Goal: Task Accomplishment & Management: Use online tool/utility

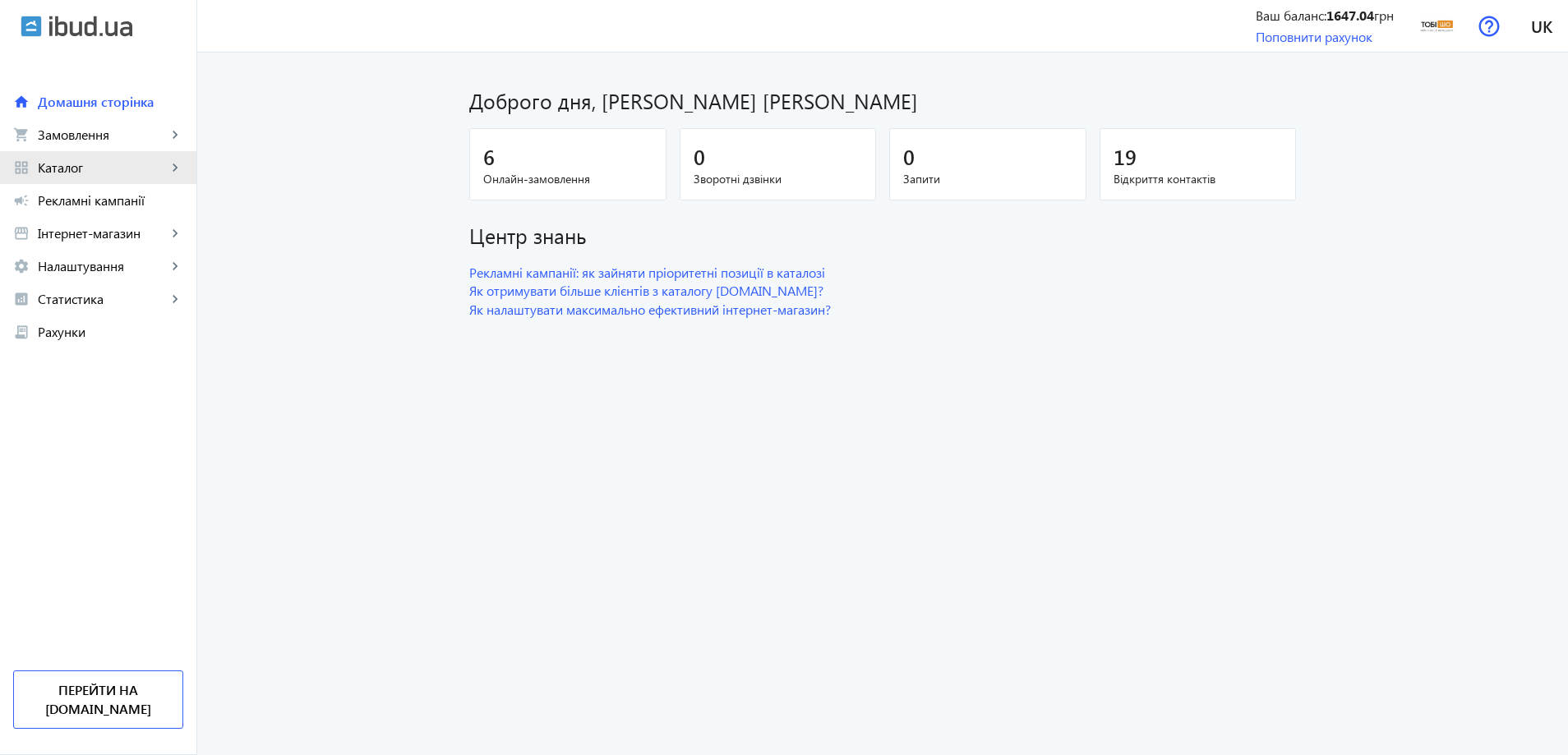
click at [57, 163] on span "Каталог" at bounding box center [102, 168] width 129 height 17
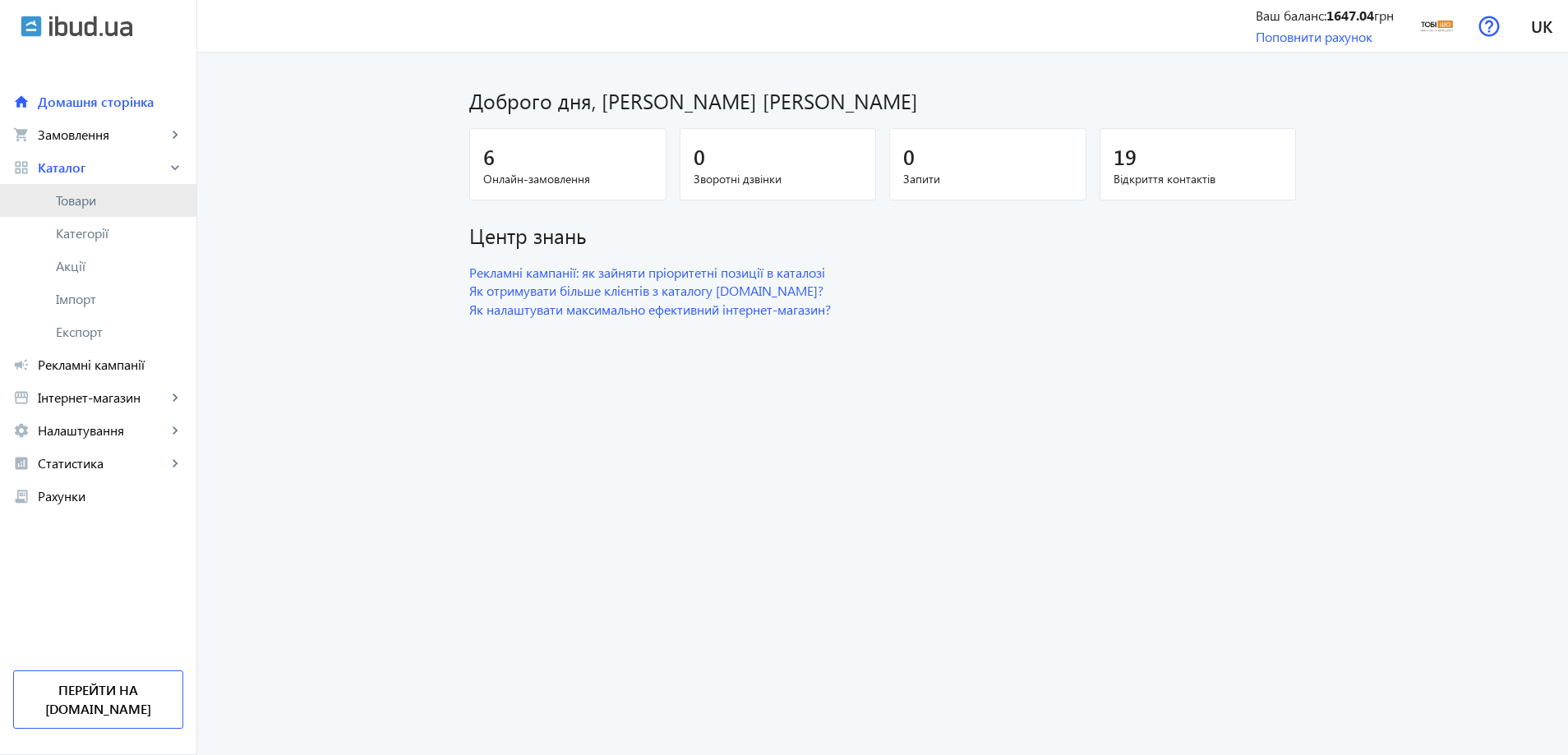
click at [89, 204] on span "Товари" at bounding box center [120, 200] width 127 height 17
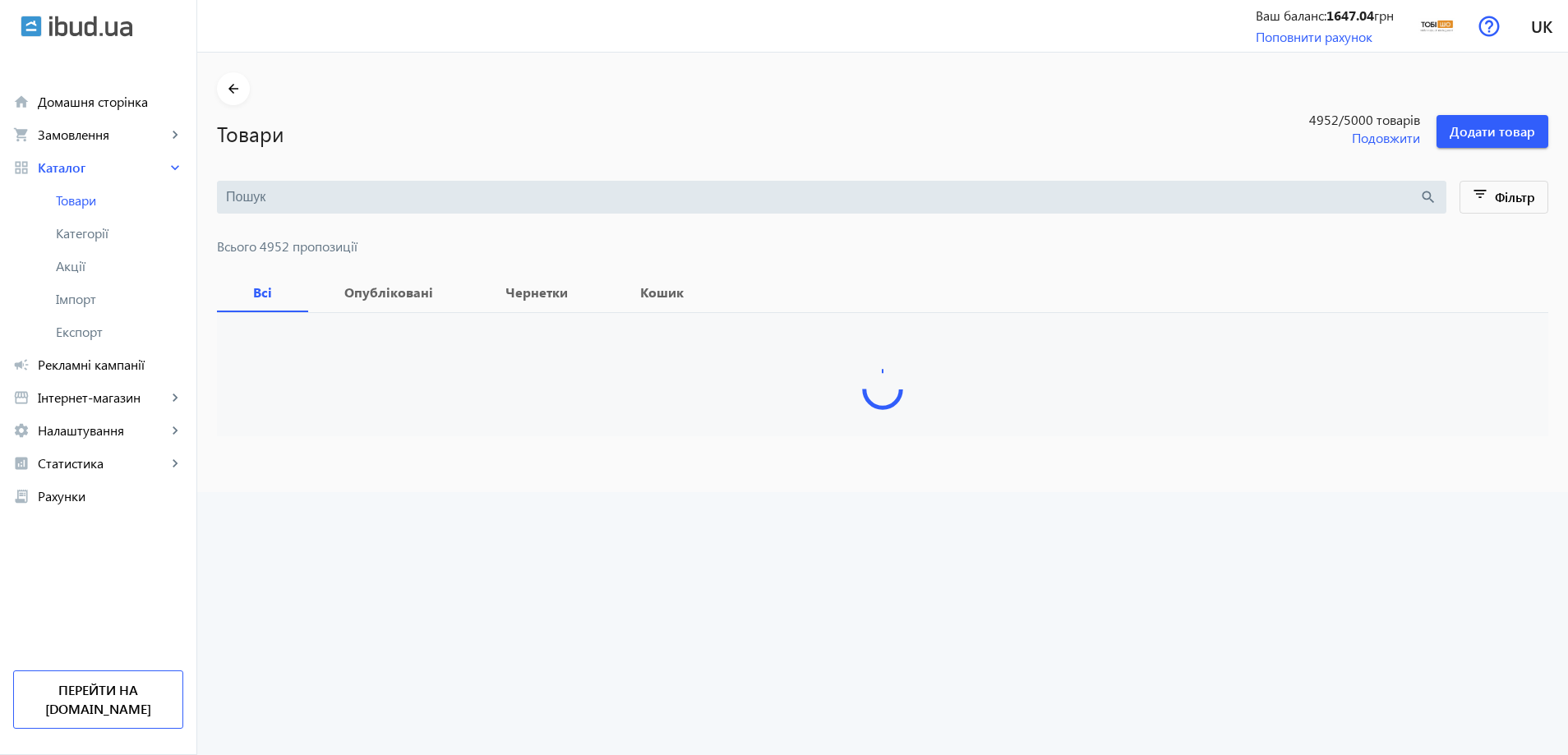
click at [345, 197] on input "search" at bounding box center [822, 197] width 1193 height 18
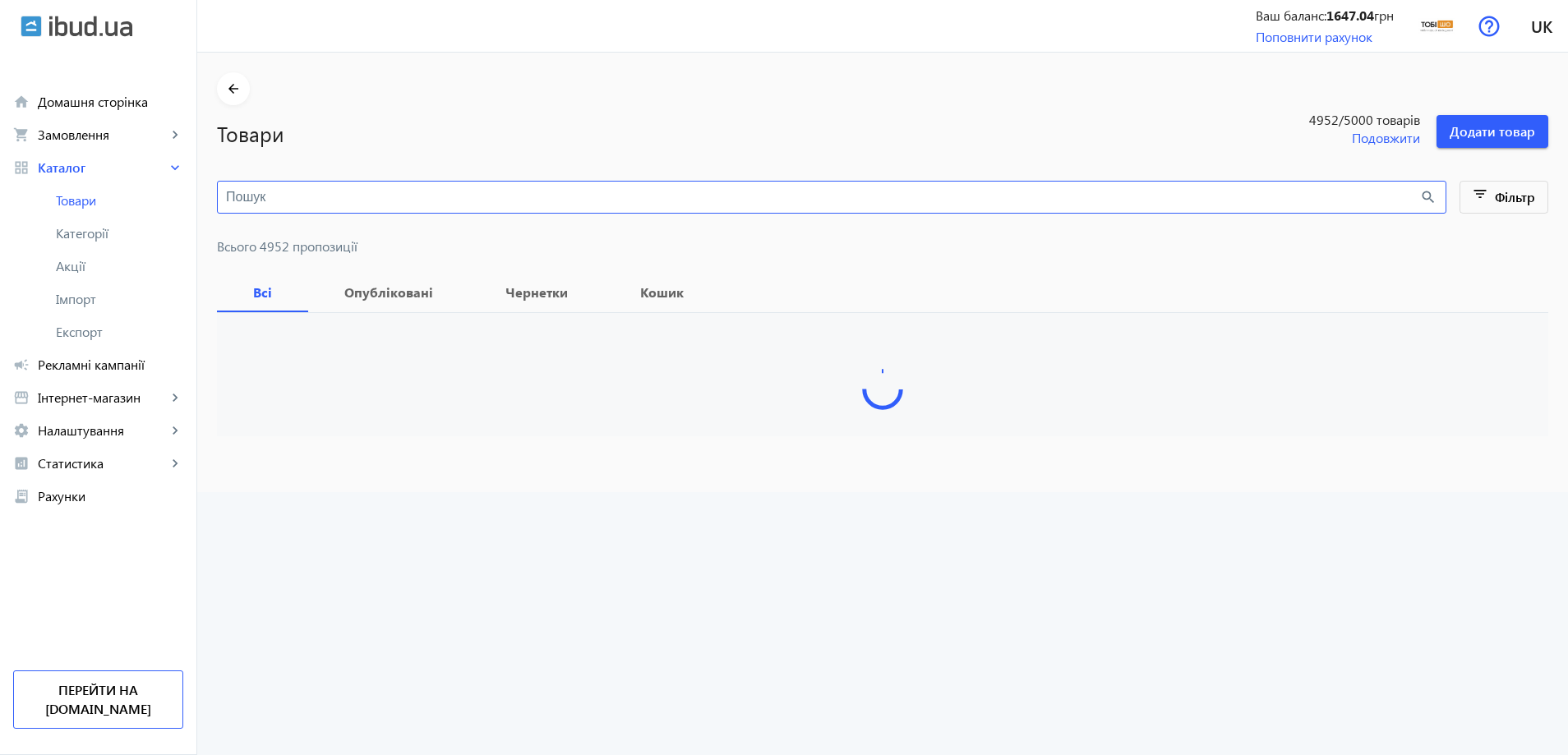
paste input "Verdon/S12/160/32v"
type input "Verdon/S12/160/32v"
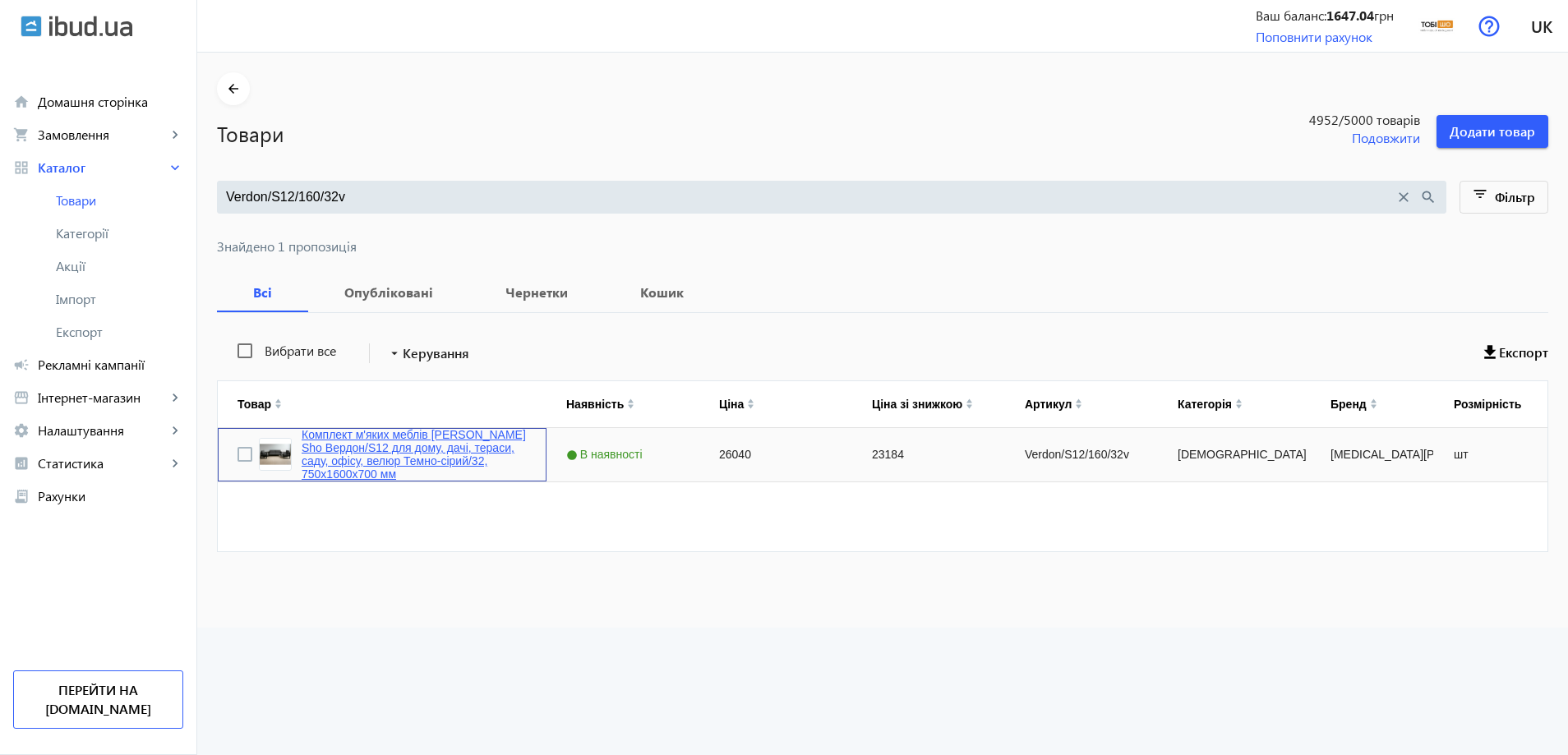
click at [329, 456] on link "Комплект м'яких меблів [PERSON_NAME] Sho Вердон/S12 для дому, дачі, тераси, сад…" at bounding box center [414, 454] width 225 height 52
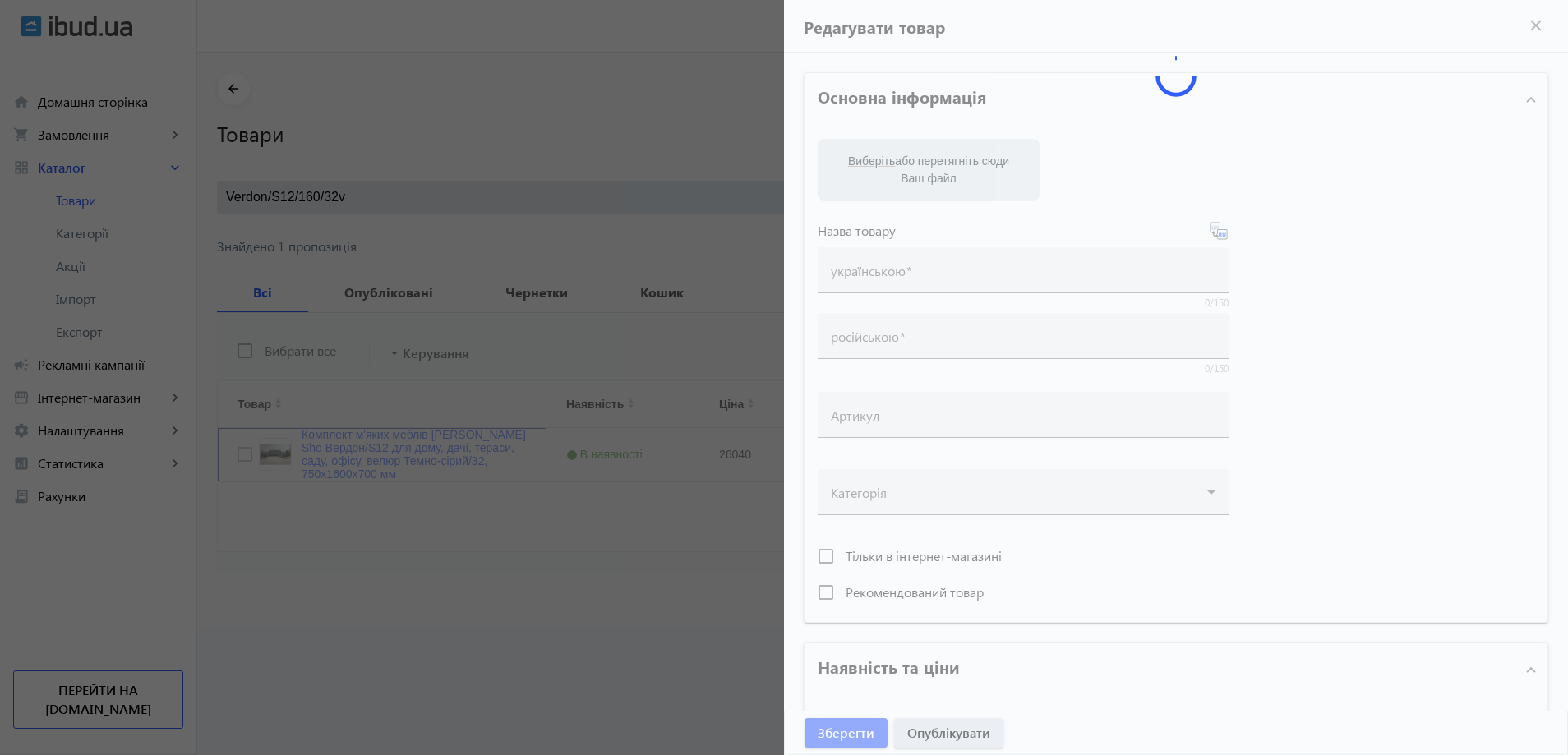
type input "Комплект м'яких меблів [PERSON_NAME] Sho Вердон/S12 для дому, дачі, тераси, сад…"
type input "Комплект мягкой мебели [PERSON_NAME] Sho Вердон/S12 для дома, дачи, террасы, са…"
type input "Verdon/S12/160/32v"
type input "26040"
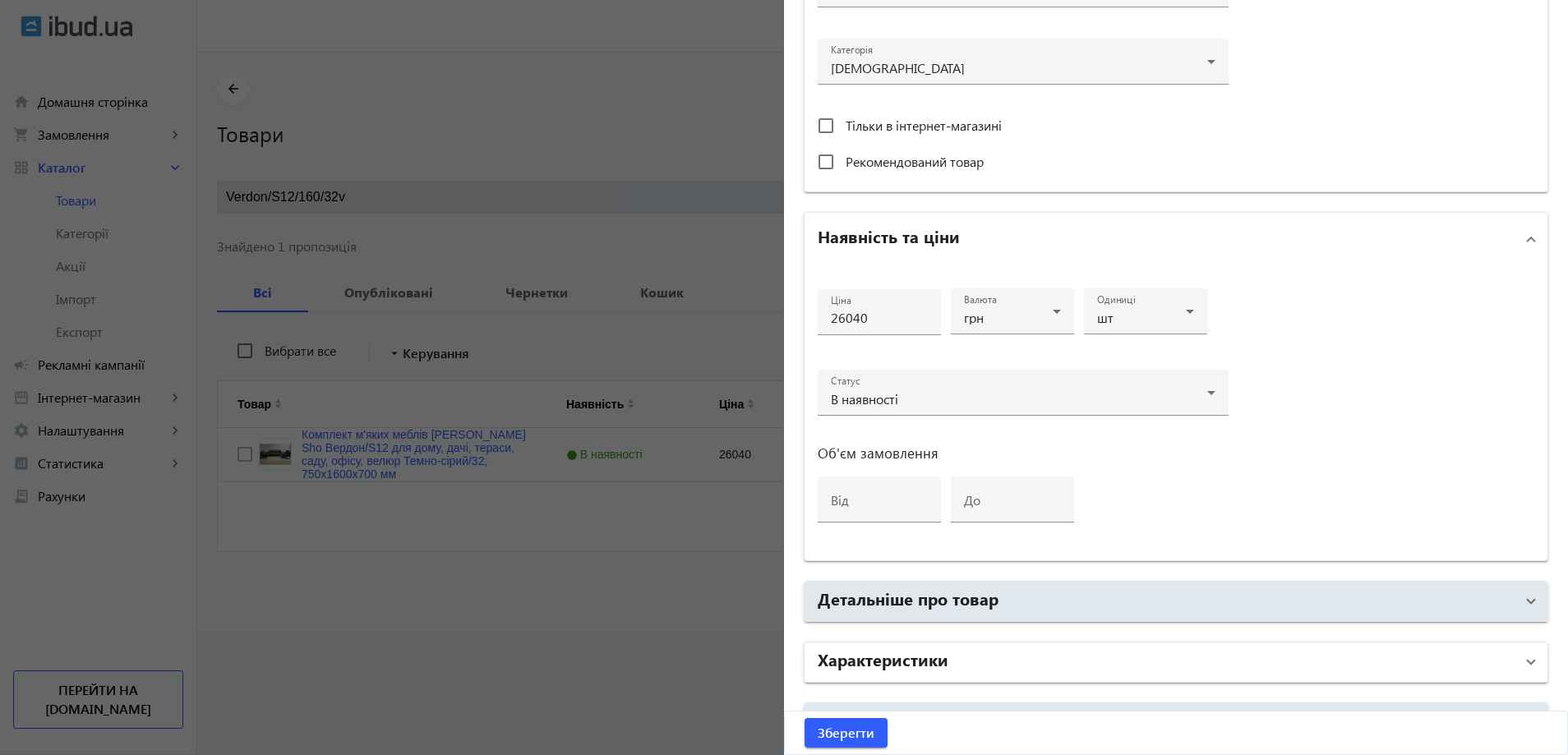
click at [947, 672] on mat-panel-title "Характеристики" at bounding box center [1166, 662] width 697 height 30
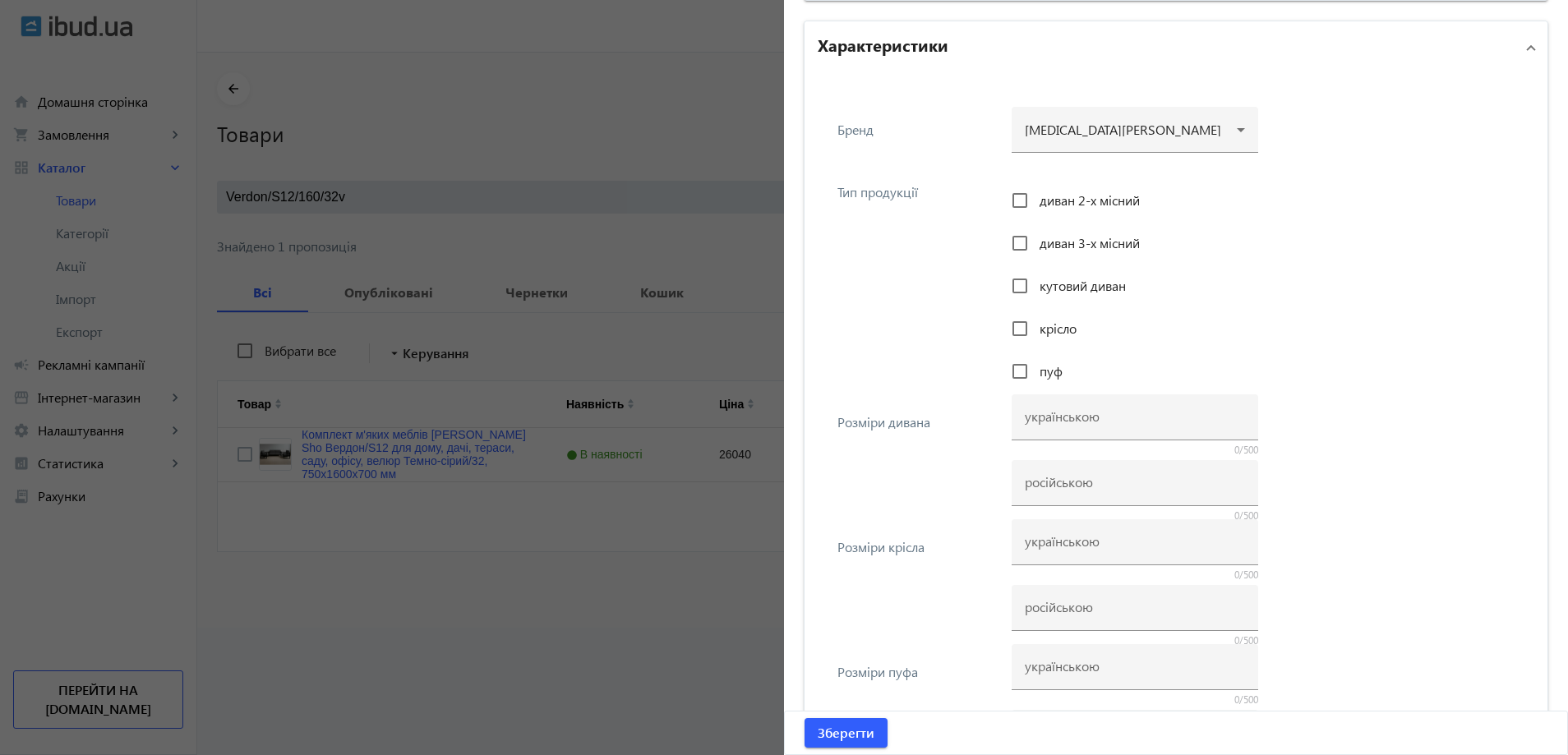
scroll to position [1479, 0]
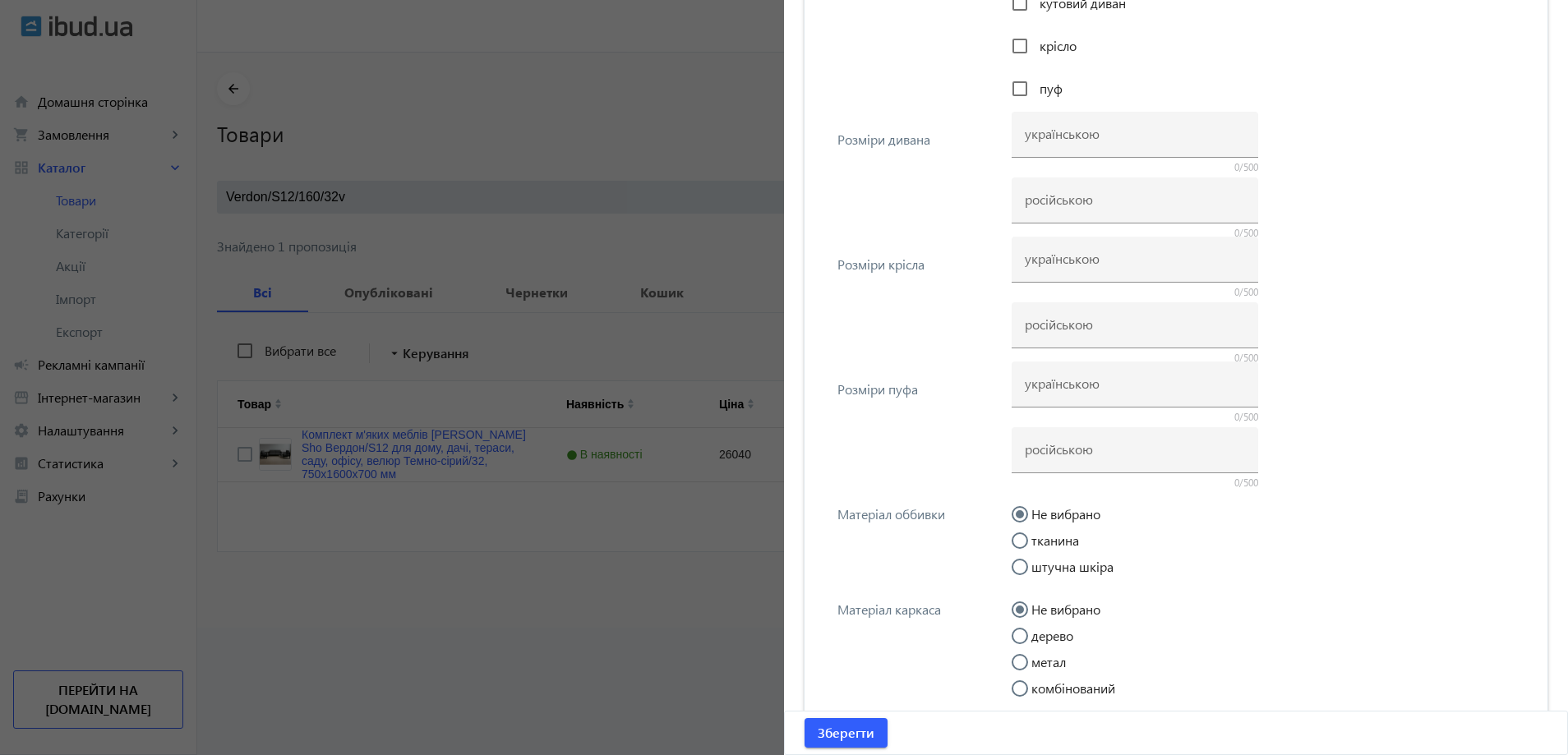
click at [682, 507] on div at bounding box center [784, 377] width 1568 height 755
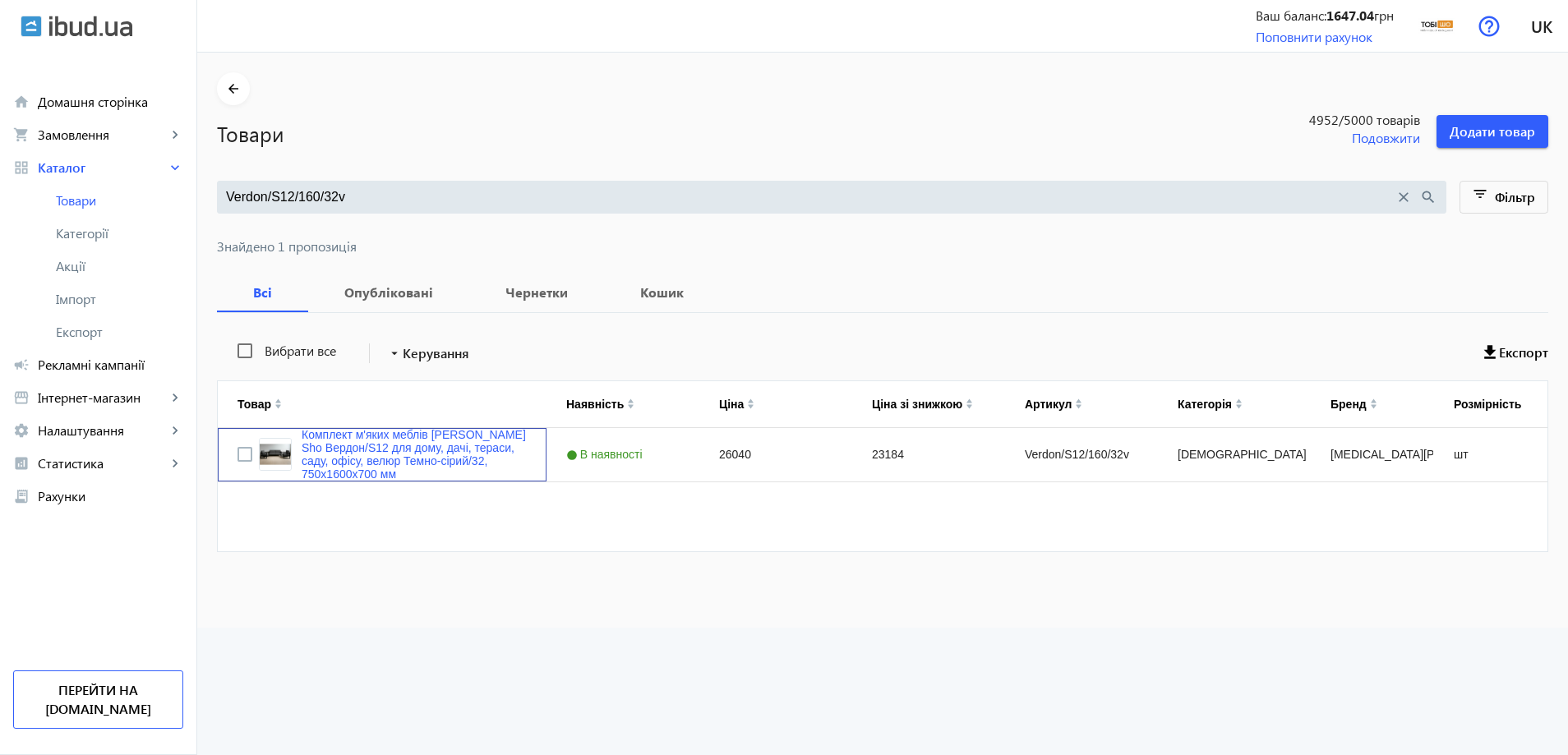
scroll to position [0, 0]
click at [428, 197] on input "Verdon/S12/160/32v" at bounding box center [810, 197] width 1169 height 18
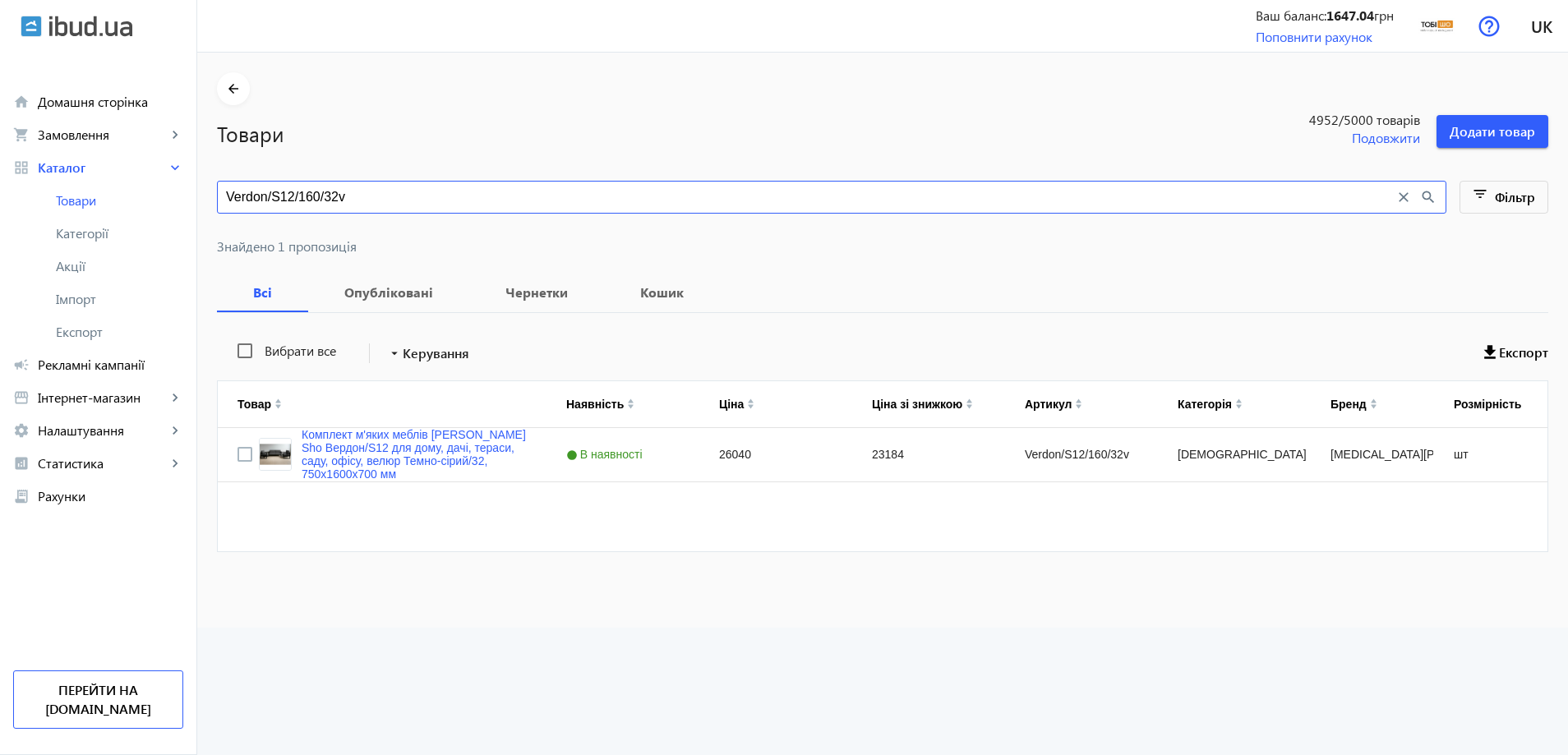
paste input "Lavero/S10/160/16r"
type input "Lavero/S10/160/16r"
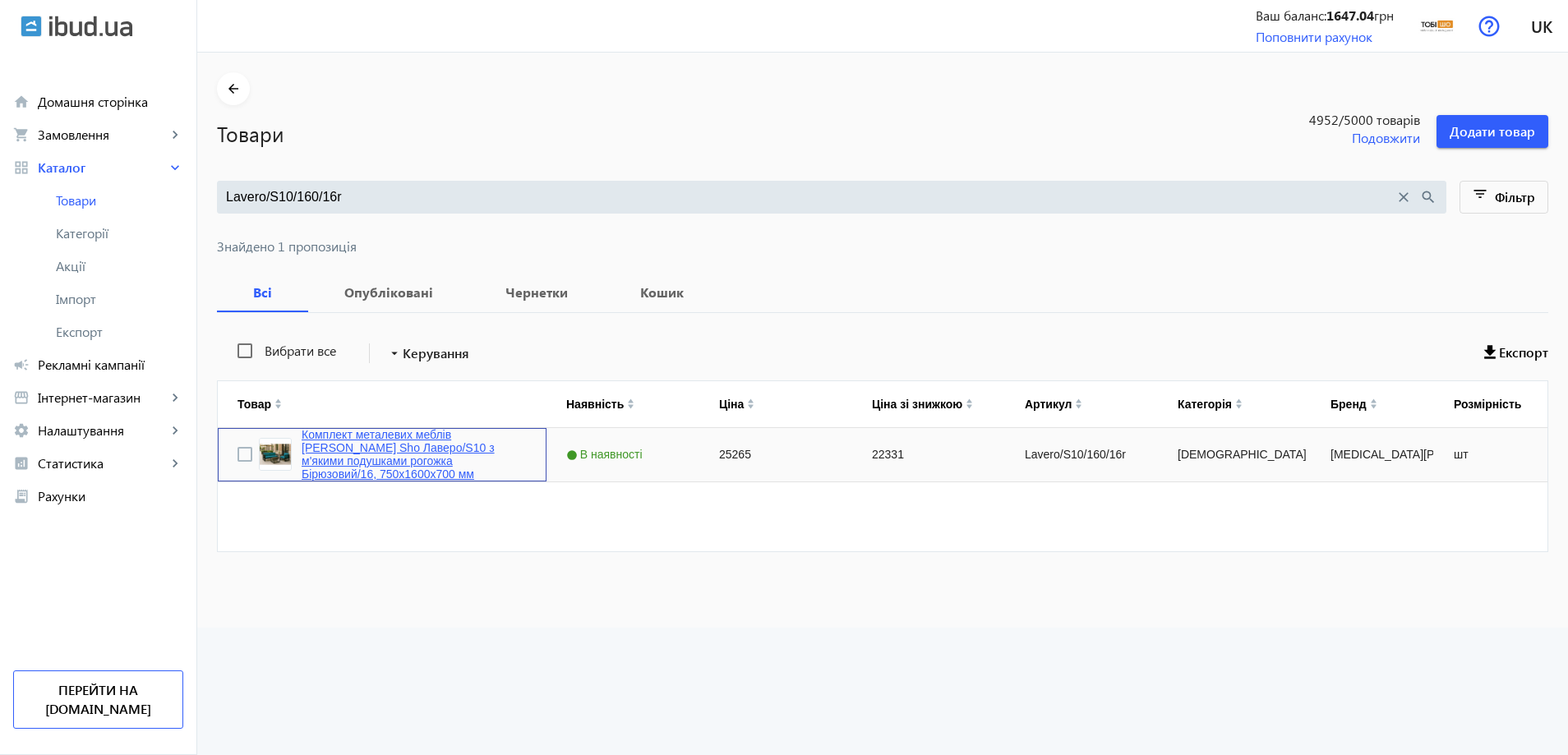
click at [415, 469] on link "Комплект металевих меблів [PERSON_NAME] Sho Лаверо/S10 з м'якими подушками рого…" at bounding box center [414, 454] width 225 height 52
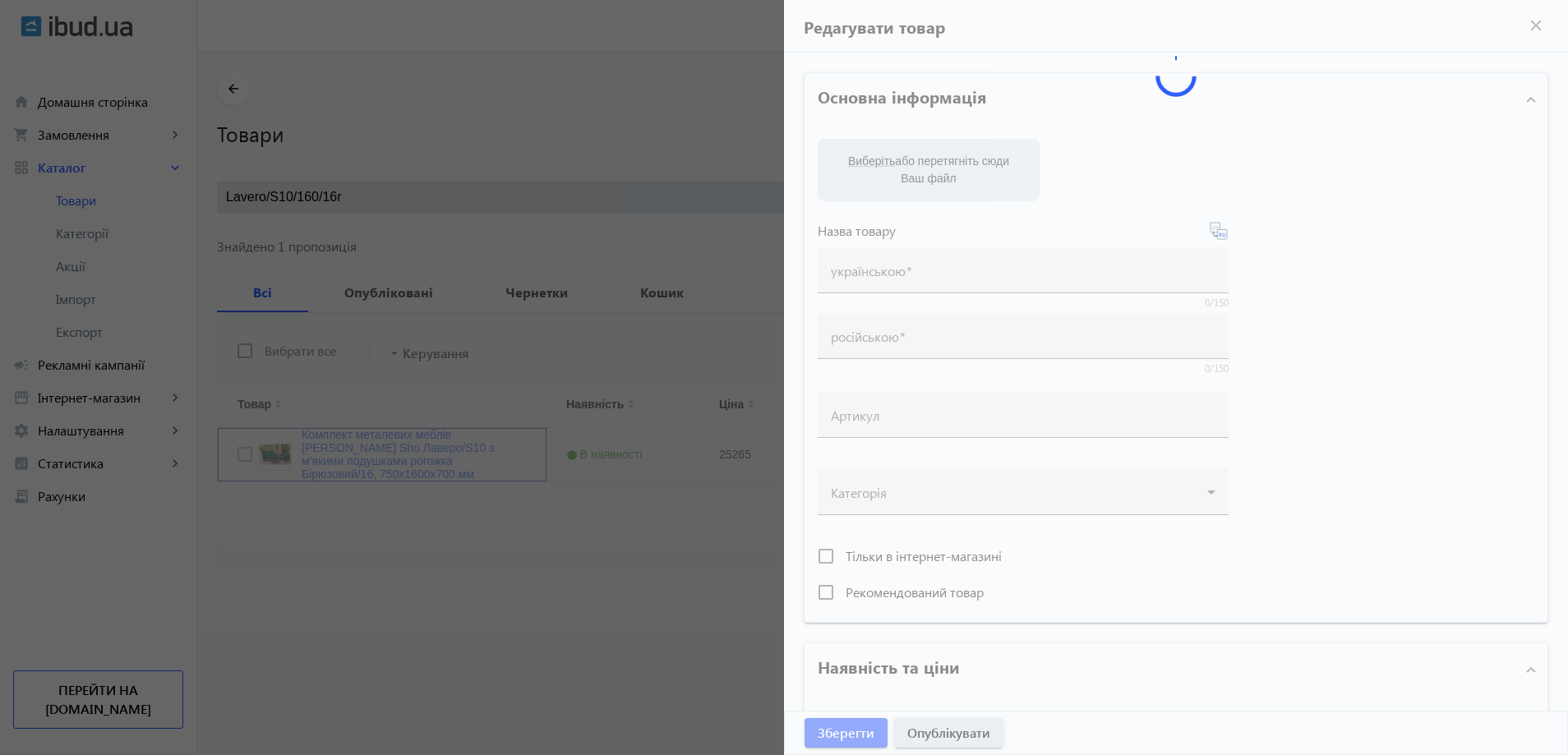
type input "Комплект металевих меблів [PERSON_NAME] Sho Лаверо/S10 з м'якими подушками рого…"
type input "Комплект металлической мебели [PERSON_NAME] Sho Лаверо/S10 с мягкими подушками …"
type input "Lavero/S10/160/16r"
type input "25265"
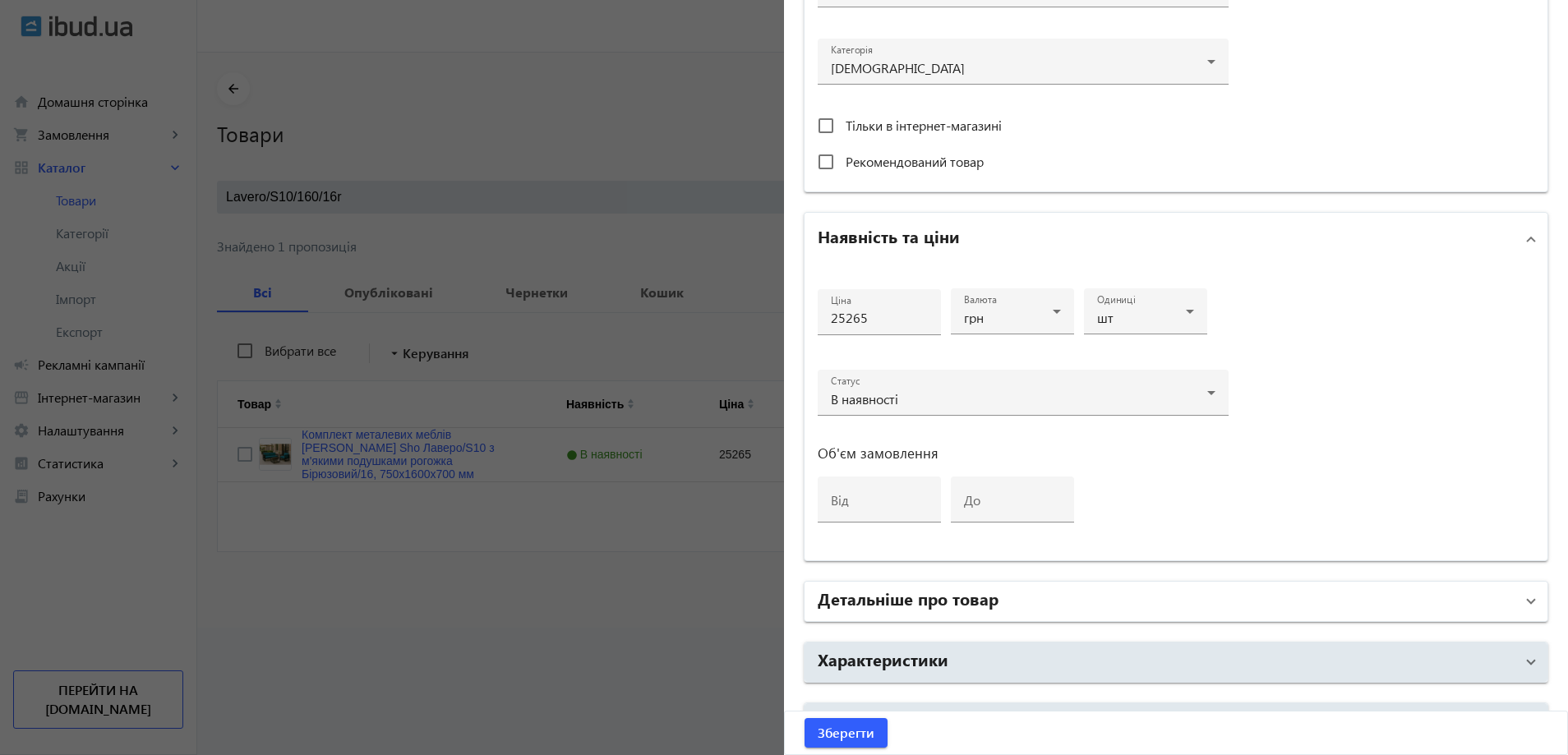
click at [1001, 604] on mat-panel-title "Детальніше про товар" at bounding box center [1166, 601] width 697 height 30
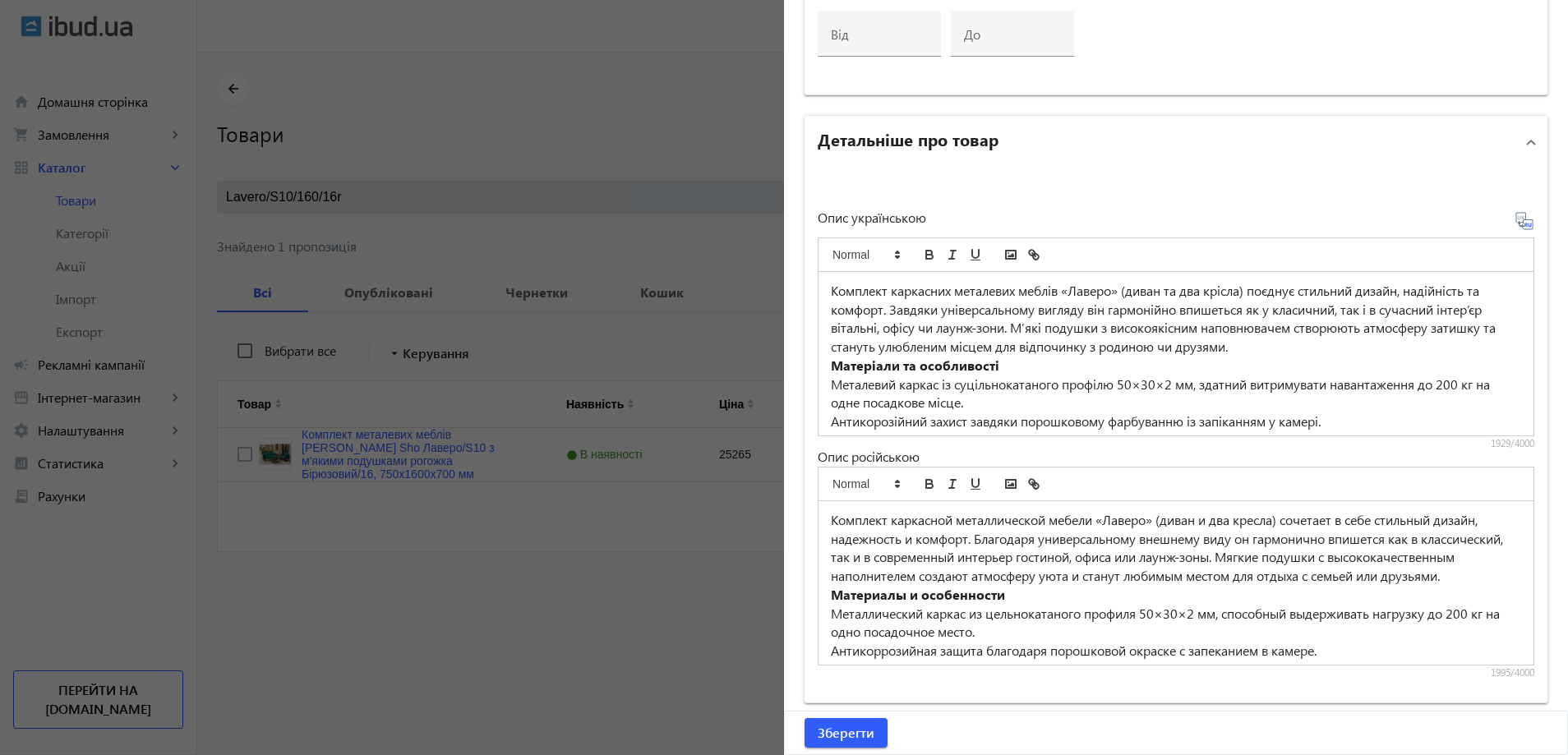
scroll to position [1163, 0]
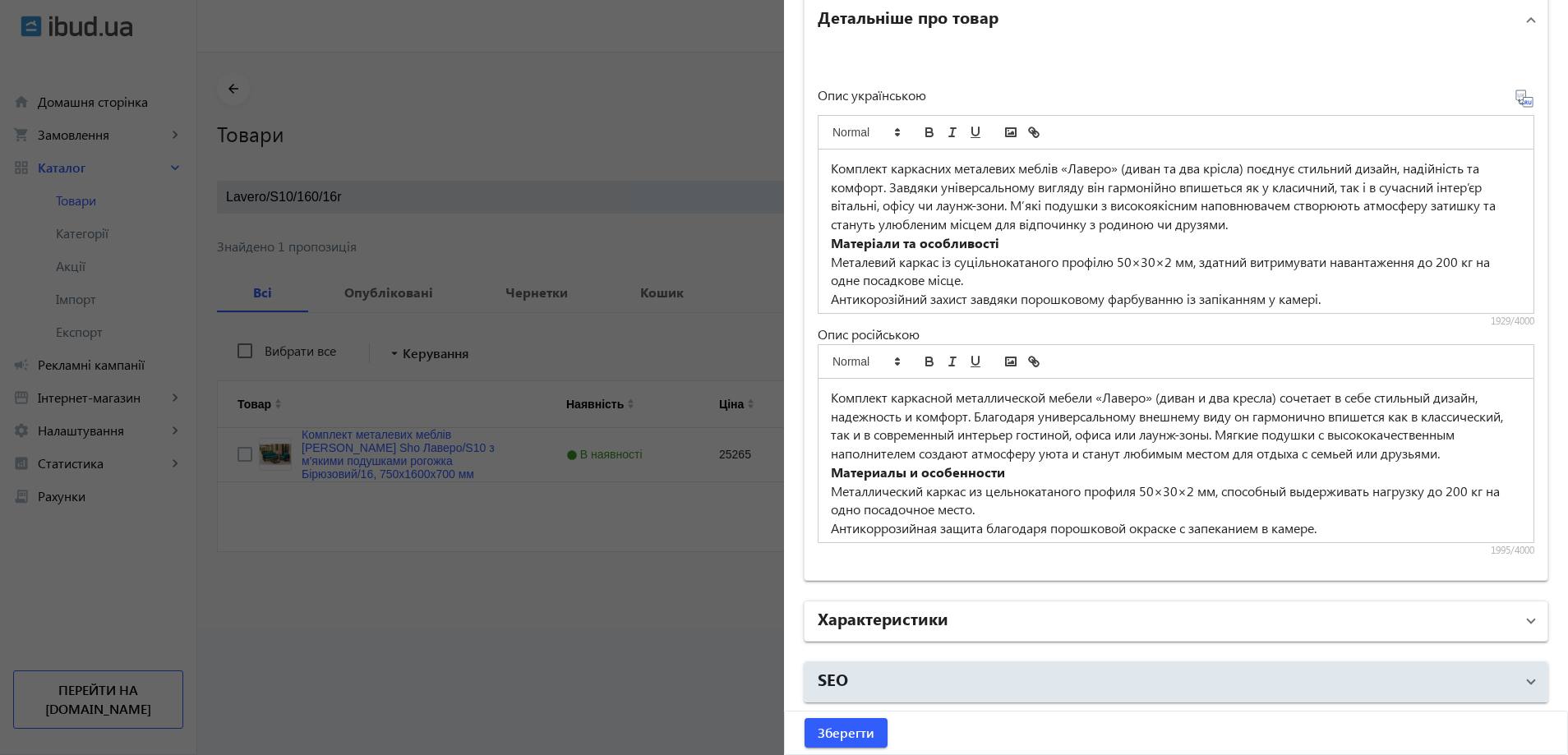
click at [1023, 609] on mat-panel-title "Характеристики" at bounding box center [1166, 621] width 697 height 30
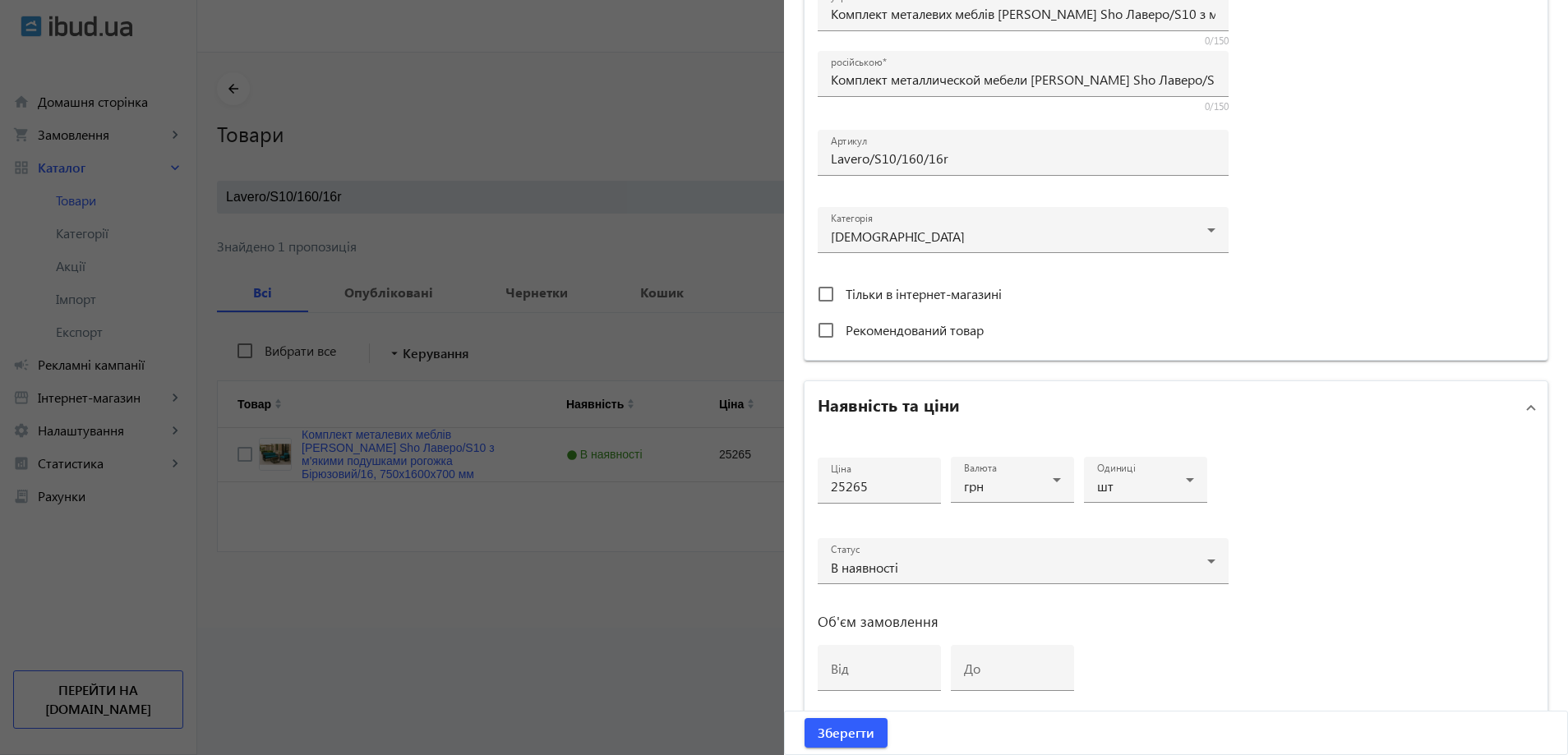
scroll to position [342, 0]
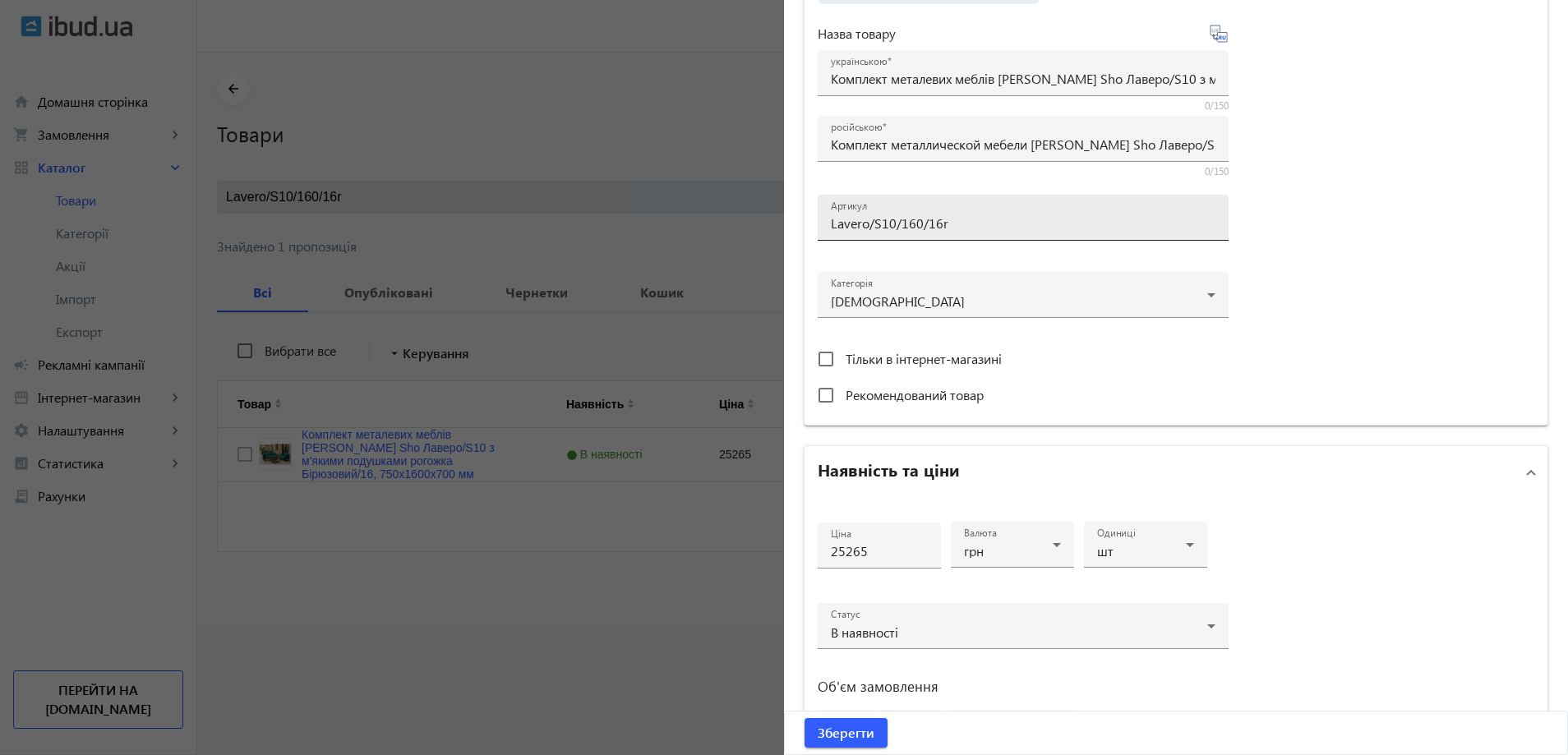
click at [920, 219] on input "Lavero/S10/160/16r" at bounding box center [1023, 223] width 385 height 17
